Goal: Register for event/course

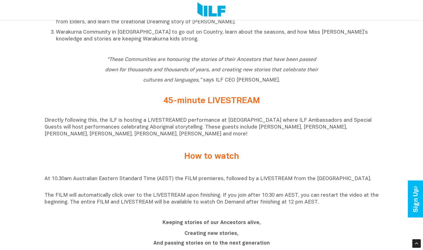
scroll to position [345, 0]
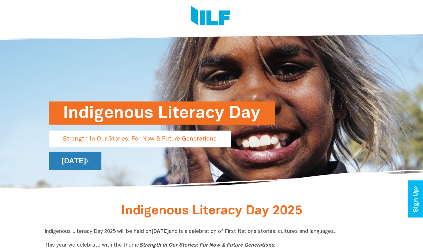
click at [101, 162] on link "[DATE]" at bounding box center [75, 161] width 53 height 18
click at [101, 160] on link "[DATE]" at bounding box center [75, 161] width 53 height 18
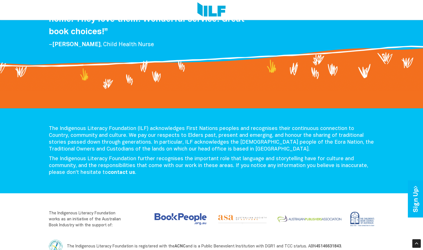
scroll to position [1157, 0]
